Goal: Information Seeking & Learning: Learn about a topic

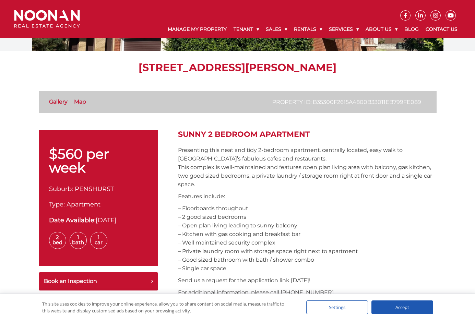
scroll to position [137, 0]
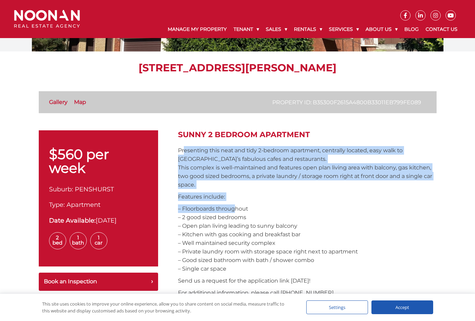
drag, startPoint x: 184, startPoint y: 152, endPoint x: 235, endPoint y: 206, distance: 74.7
click at [235, 206] on p "– Floorboards throughout – 2 good sized bedrooms – Open plan living leading to …" at bounding box center [307, 238] width 259 height 69
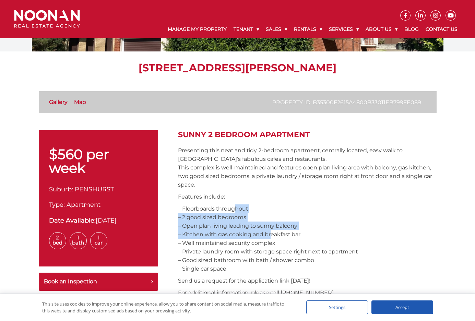
drag, startPoint x: 237, startPoint y: 208, endPoint x: 268, endPoint y: 237, distance: 43.0
click at [268, 237] on p "– Floorboards throughout – 2 good sized bedrooms – Open plan living leading to …" at bounding box center [307, 238] width 259 height 69
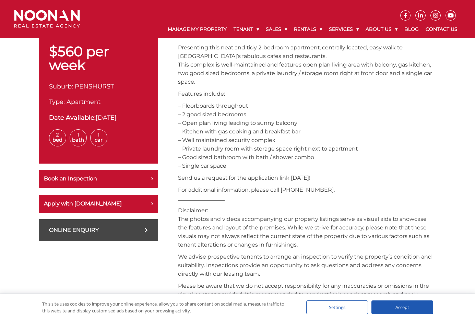
scroll to position [0, 0]
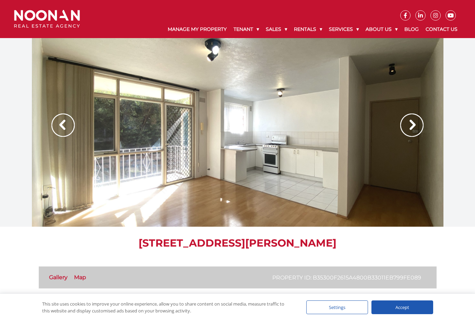
click at [405, 127] on img at bounding box center [411, 125] width 23 height 23
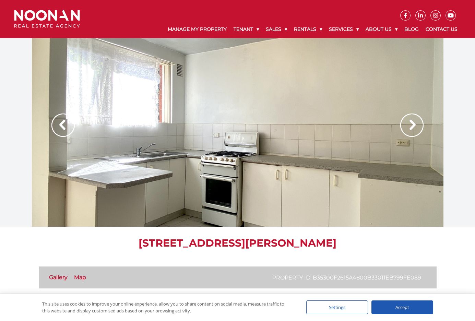
click at [406, 127] on img at bounding box center [411, 125] width 23 height 23
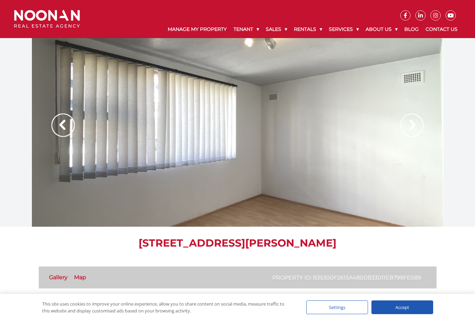
click at [406, 127] on img at bounding box center [411, 125] width 23 height 23
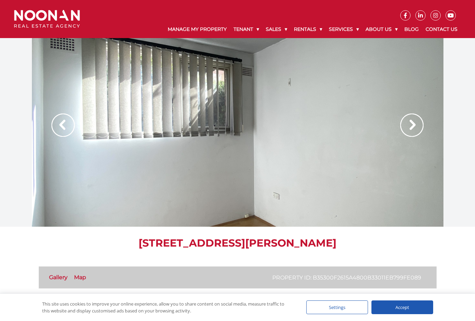
click at [406, 127] on img at bounding box center [411, 125] width 23 height 23
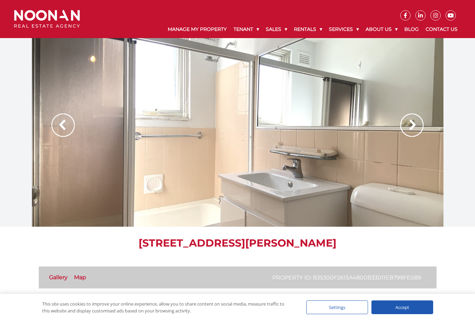
click at [383, 127] on div at bounding box center [238, 132] width 412 height 189
click at [403, 131] on img at bounding box center [411, 125] width 23 height 23
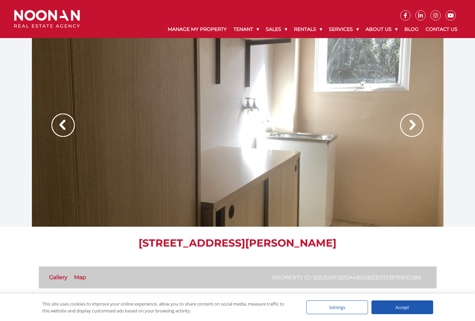
click at [403, 131] on img at bounding box center [411, 125] width 23 height 23
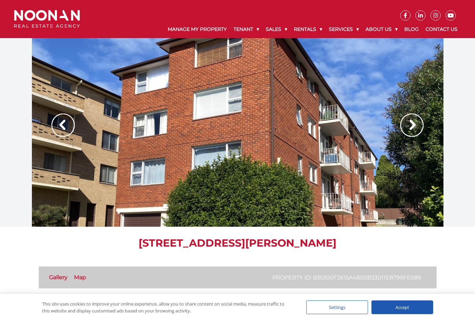
click at [403, 131] on img at bounding box center [411, 125] width 23 height 23
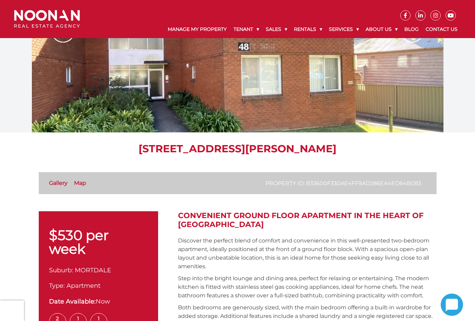
scroll to position [172, 0]
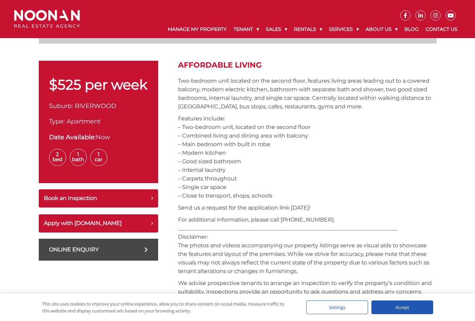
scroll to position [205, 0]
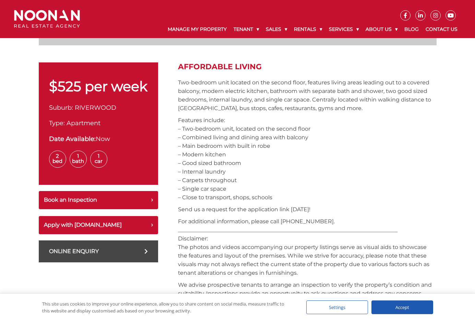
drag, startPoint x: 185, startPoint y: 122, endPoint x: 302, endPoint y: 202, distance: 141.7
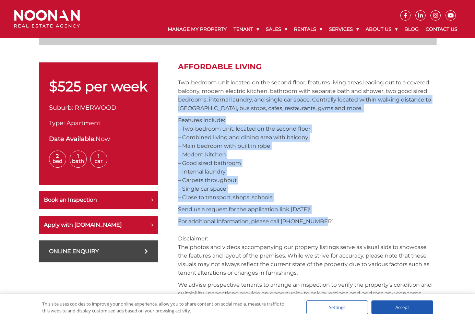
drag, startPoint x: 318, startPoint y: 225, endPoint x: 171, endPoint y: 96, distance: 195.2
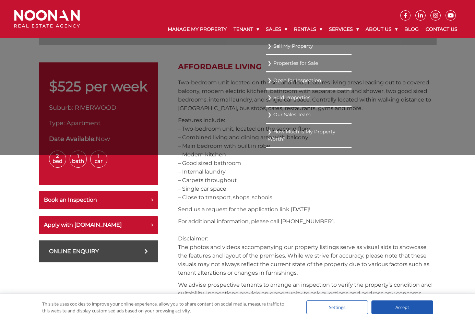
click at [299, 119] on li "Our Sales Team" at bounding box center [309, 115] width 86 height 17
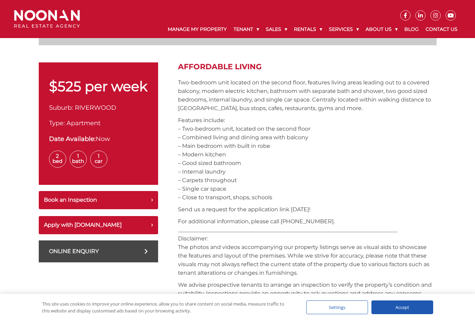
click at [339, 185] on p "Features include: – Two-bedroom unit, located on the second floor – Combined li…" at bounding box center [307, 159] width 259 height 86
